Goal: Find specific page/section: Find specific page/section

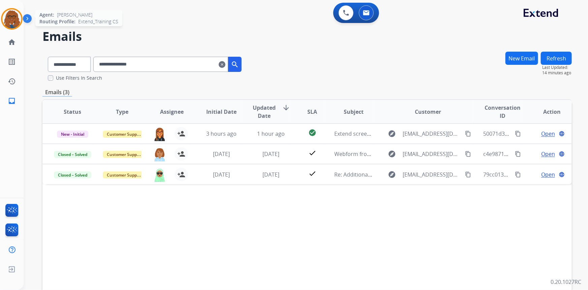
click at [6, 22] on img at bounding box center [11, 18] width 19 height 19
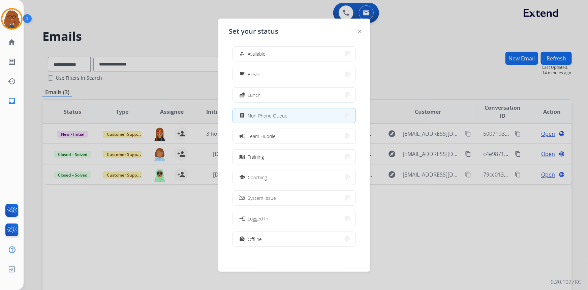
scroll to position [2, 0]
click at [283, 240] on button "work_off Offline" at bounding box center [294, 238] width 123 height 14
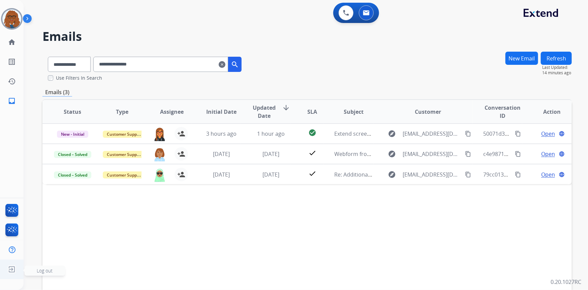
click at [8, 268] on img at bounding box center [12, 269] width 12 height 13
click at [11, 269] on img at bounding box center [12, 269] width 12 height 13
